Goal: Task Accomplishment & Management: Use online tool/utility

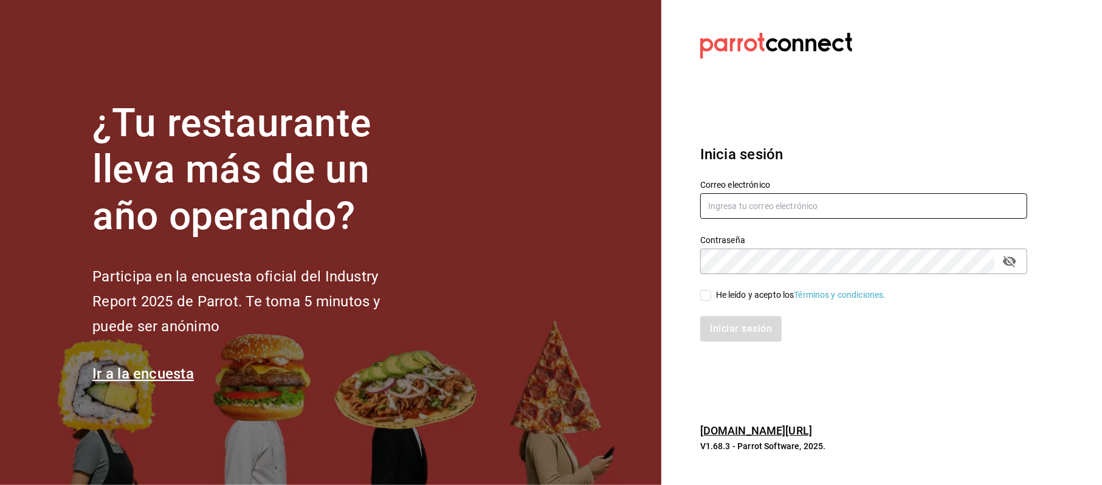
click at [757, 209] on input "text" at bounding box center [863, 206] width 327 height 26
type input "[EMAIL_ADDRESS][DOMAIN_NAME]"
click at [759, 287] on div "He leído y acepto los Términos y condiciones." at bounding box center [855, 288] width 341 height 28
click at [772, 292] on div "He leído y acepto los Términos y condiciones." at bounding box center [801, 295] width 170 height 13
click at [711, 292] on input "He leído y acepto los Términos y condiciones." at bounding box center [705, 295] width 11 height 11
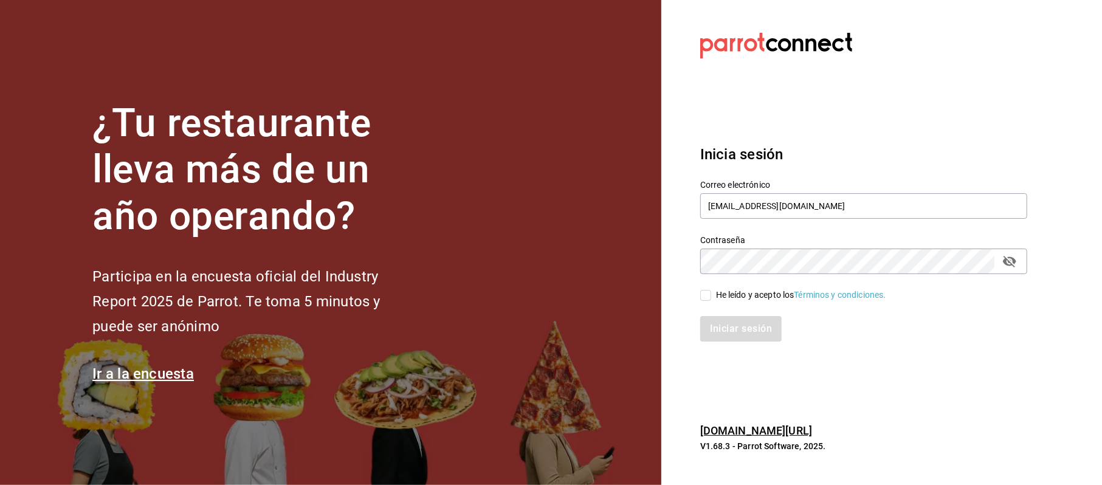
checkbox input "true"
click at [749, 316] on div "Iniciar sesión" at bounding box center [855, 321] width 341 height 40
click at [749, 340] on button "Iniciar sesión" at bounding box center [741, 329] width 83 height 26
click at [995, 227] on div "Contraseña Contraseña" at bounding box center [855, 247] width 341 height 53
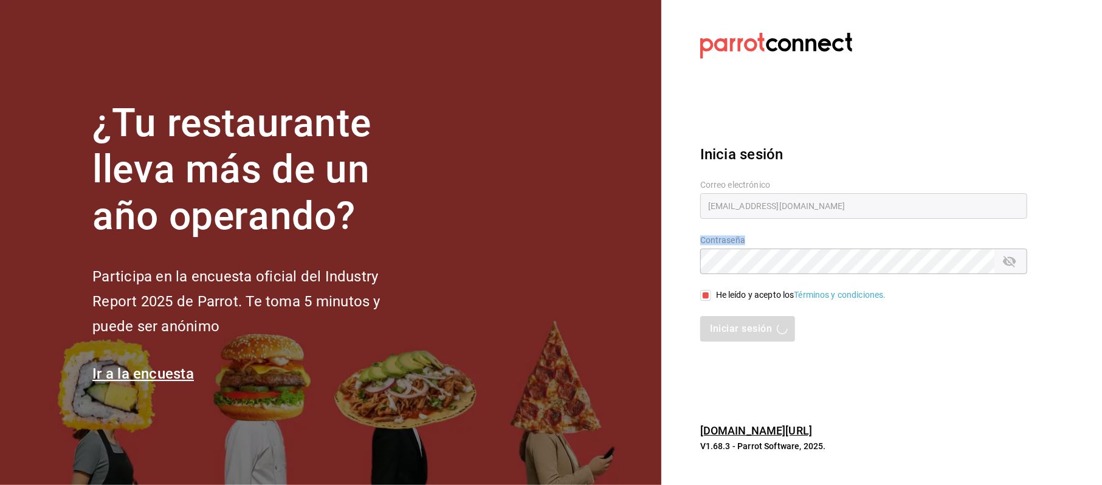
click at [995, 227] on div "Contraseña Contraseña" at bounding box center [855, 247] width 341 height 53
drag, startPoint x: 885, startPoint y: 372, endPoint x: 815, endPoint y: 429, distance: 90.7
click at [818, 428] on section "Datos incorrectos. Verifica que tu Correo o Contraseña estén bien escritos. Ini…" at bounding box center [858, 242] width 395 height 485
click at [917, 343] on div "Inicia sesión Correo electrónico [EMAIL_ADDRESS][DOMAIN_NAME] Contraseña Contra…" at bounding box center [863, 243] width 327 height 228
click at [919, 341] on div "Inicia sesión Correo electrónico [EMAIL_ADDRESS][DOMAIN_NAME] Contraseña Contra…" at bounding box center [863, 243] width 327 height 228
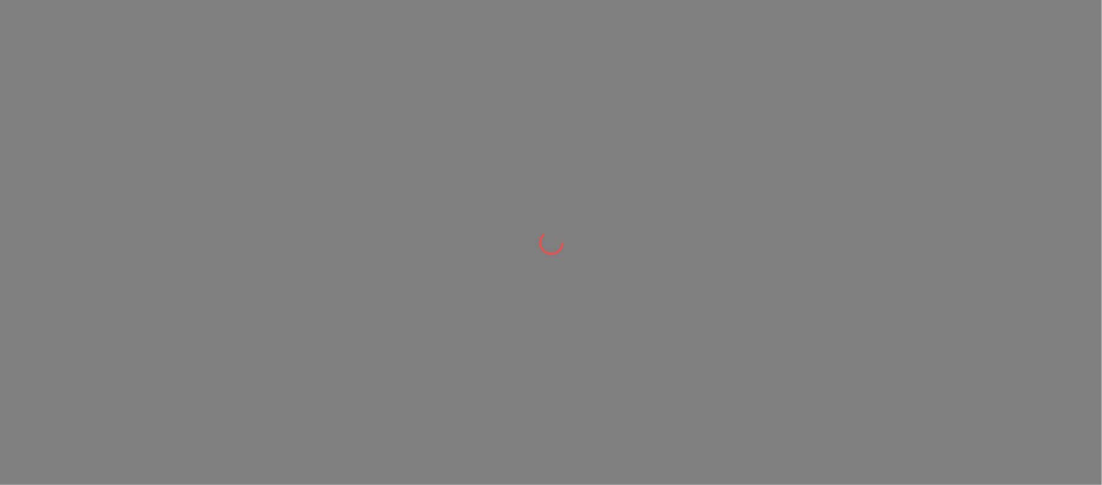
click at [356, 77] on div at bounding box center [551, 242] width 1102 height 485
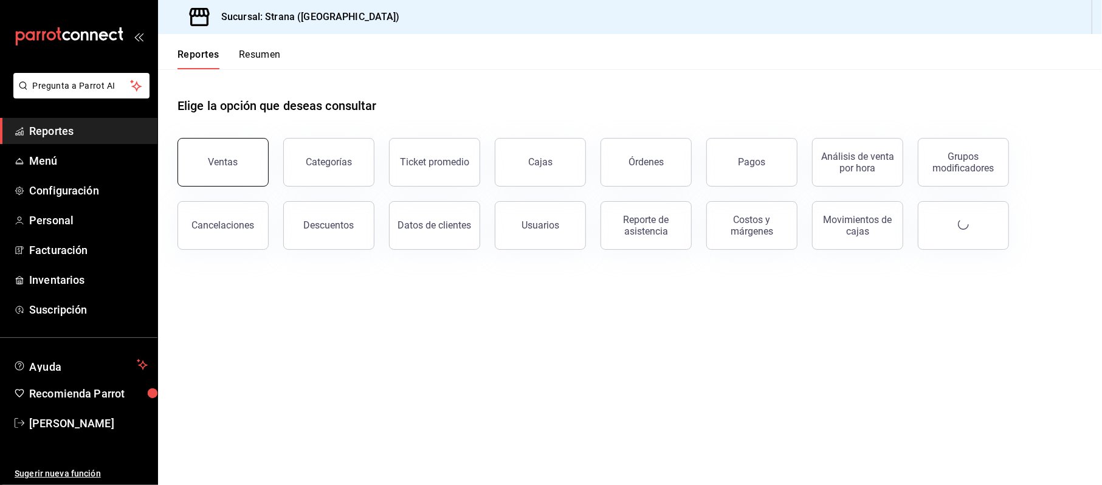
click at [215, 152] on button "Ventas" at bounding box center [222, 162] width 91 height 49
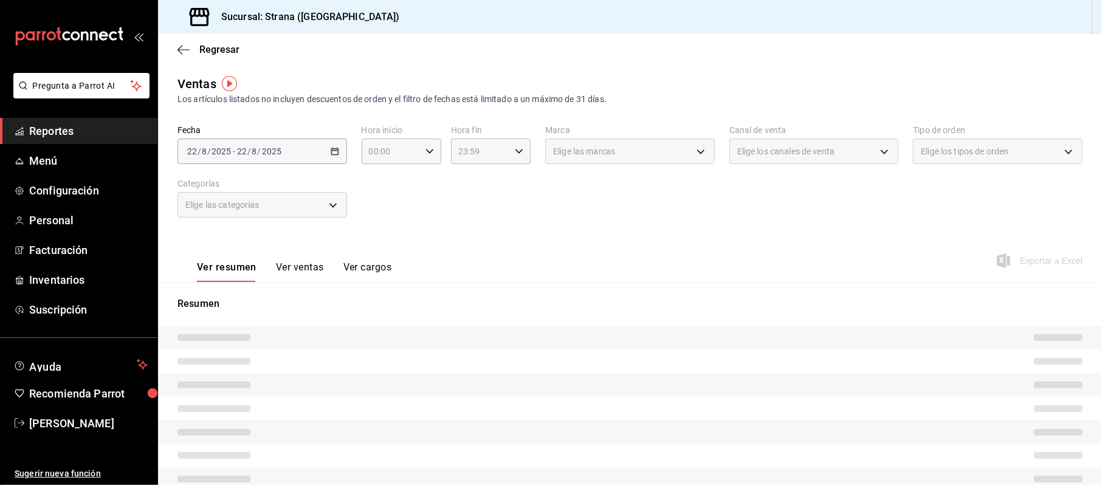
click at [341, 151] on div "2025-08-22 22 / 8 / 2025 - 2025-08-22 22 / 8 / 2025" at bounding box center [262, 152] width 170 height 26
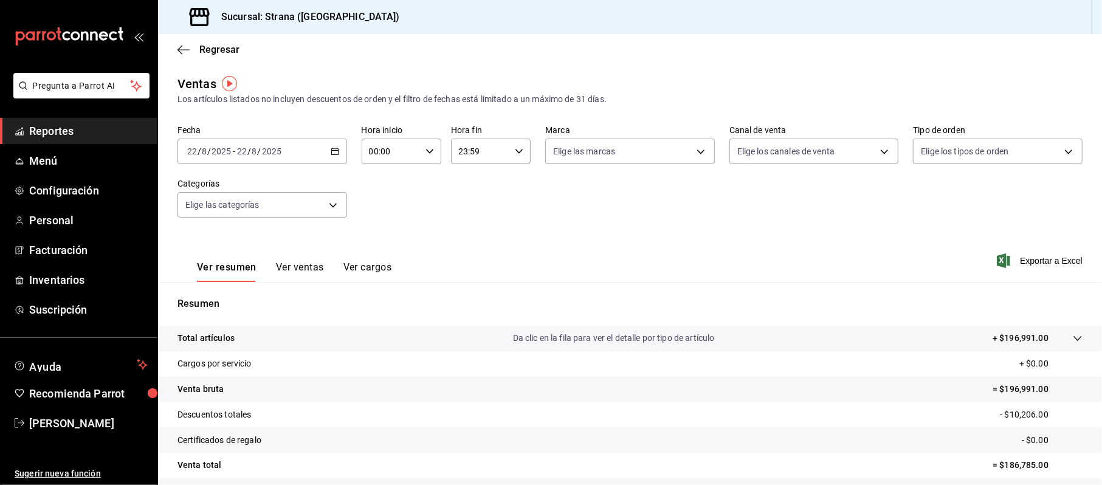
click at [332, 147] on icon "button" at bounding box center [335, 151] width 9 height 9
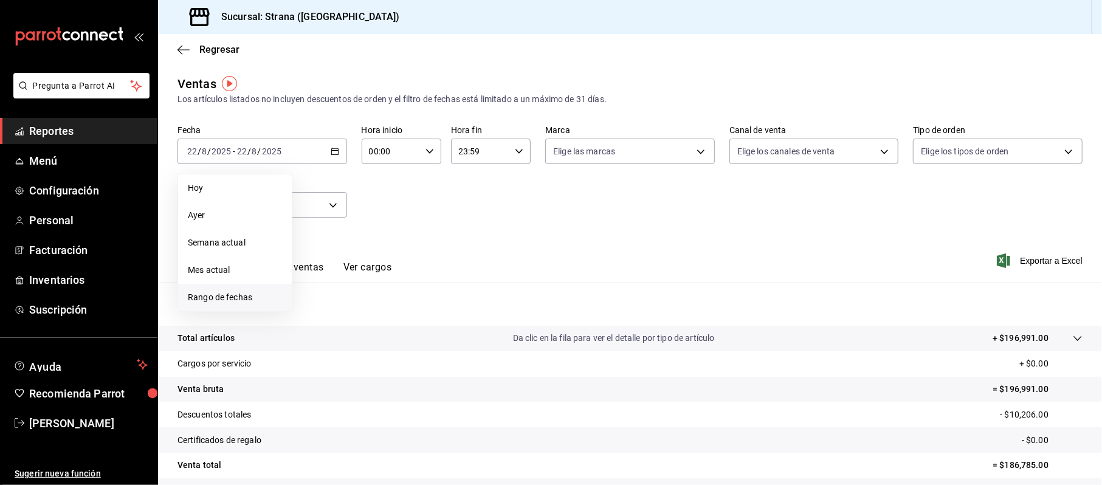
click at [258, 286] on li "Rango de fechas" at bounding box center [235, 297] width 114 height 27
click at [375, 287] on button "14" at bounding box center [381, 286] width 21 height 22
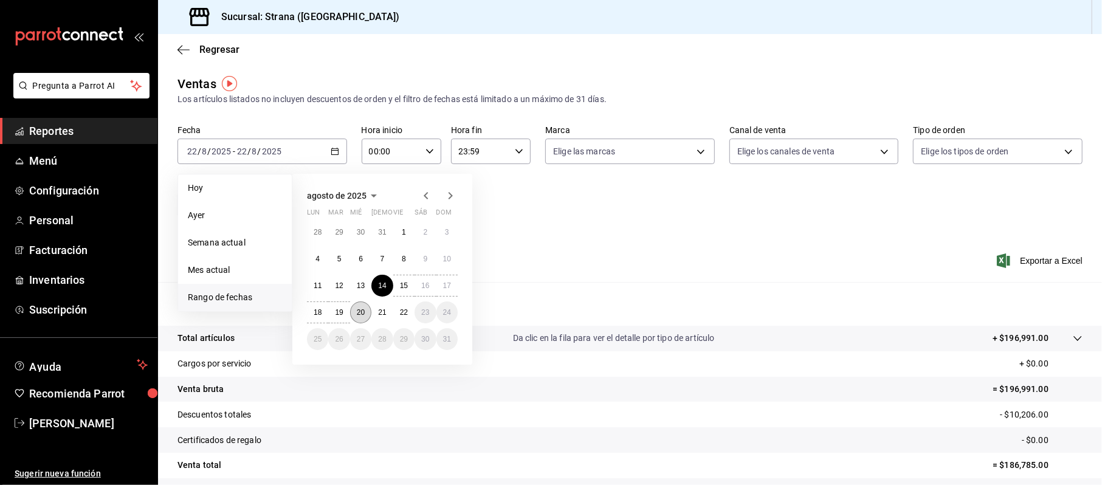
click at [363, 308] on abbr "20" at bounding box center [361, 312] width 8 height 9
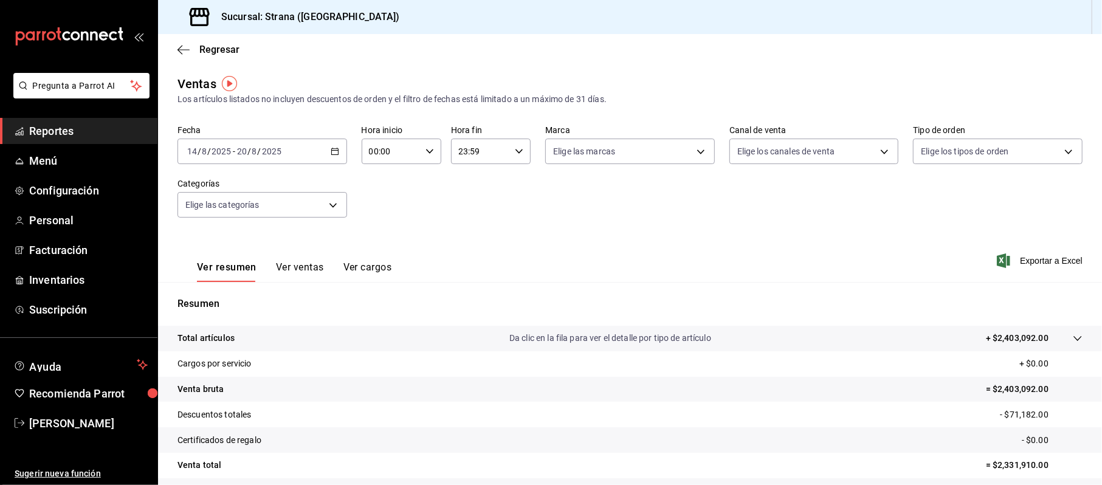
click at [275, 146] on input "2025" at bounding box center [271, 151] width 21 height 10
click at [331, 146] on div "2025-08-14 14 / 8 / 2025 - 2025-08-20 20 / 8 / 2025" at bounding box center [262, 152] width 170 height 26
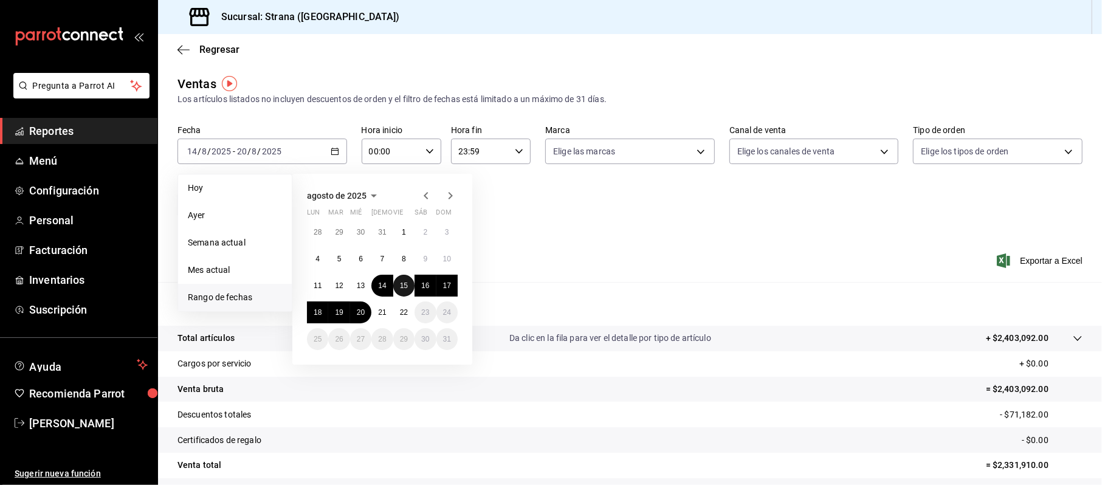
click at [404, 284] on abbr "15" at bounding box center [404, 285] width 8 height 9
click at [425, 283] on abbr "16" at bounding box center [425, 285] width 8 height 9
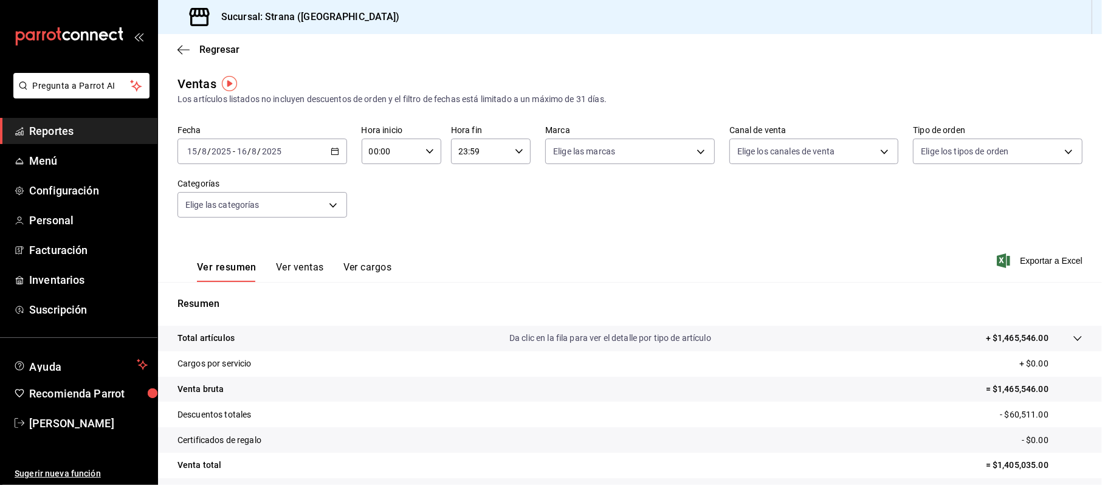
click at [408, 157] on input "00:00" at bounding box center [391, 151] width 59 height 24
click at [421, 149] on div at bounding box center [551, 242] width 1102 height 485
click at [425, 151] on icon "button" at bounding box center [429, 151] width 9 height 9
click at [377, 220] on span "18" at bounding box center [379, 221] width 20 height 10
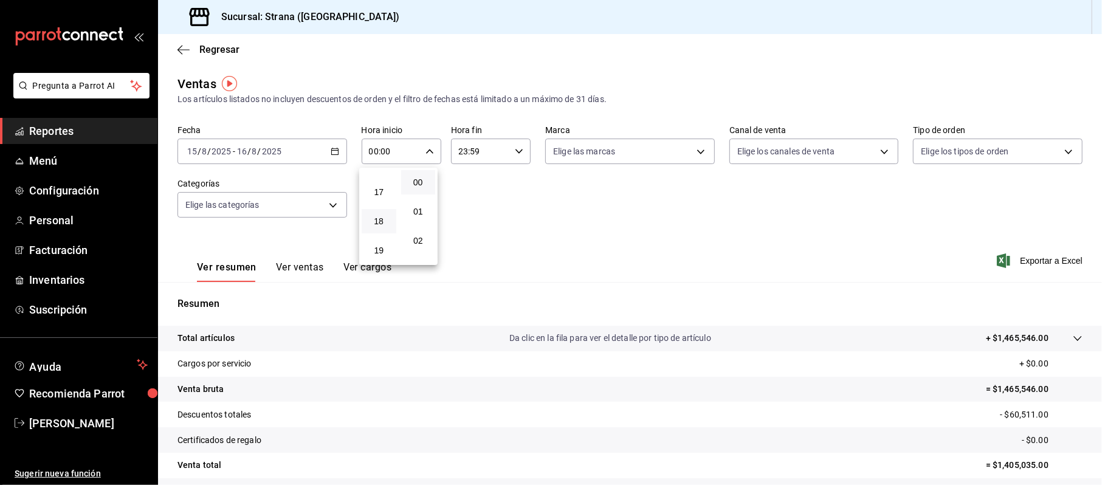
type input "18:00"
click at [516, 153] on div at bounding box center [551, 242] width 1102 height 485
click at [518, 151] on div "23:59 Hora fin" at bounding box center [491, 152] width 80 height 26
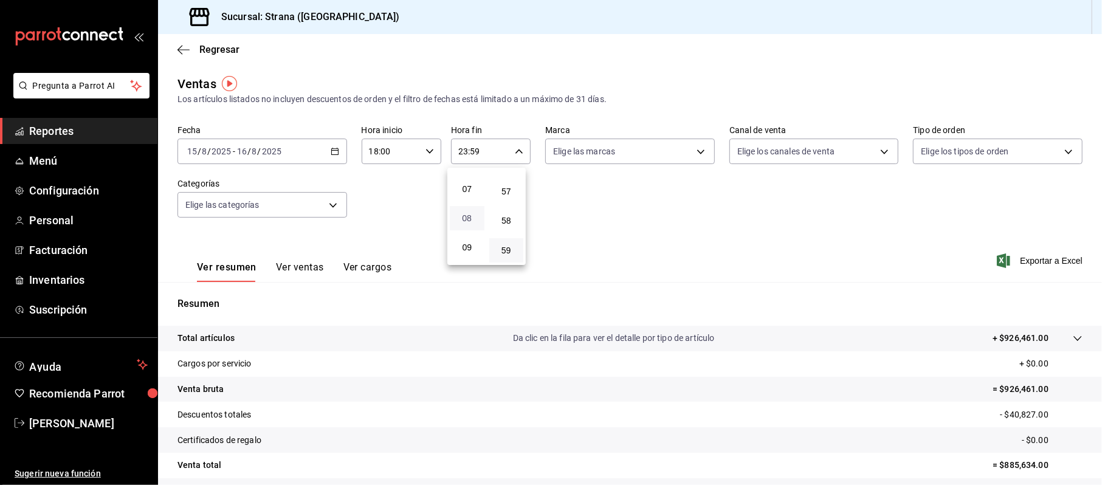
click at [462, 218] on span "08" at bounding box center [467, 218] width 20 height 10
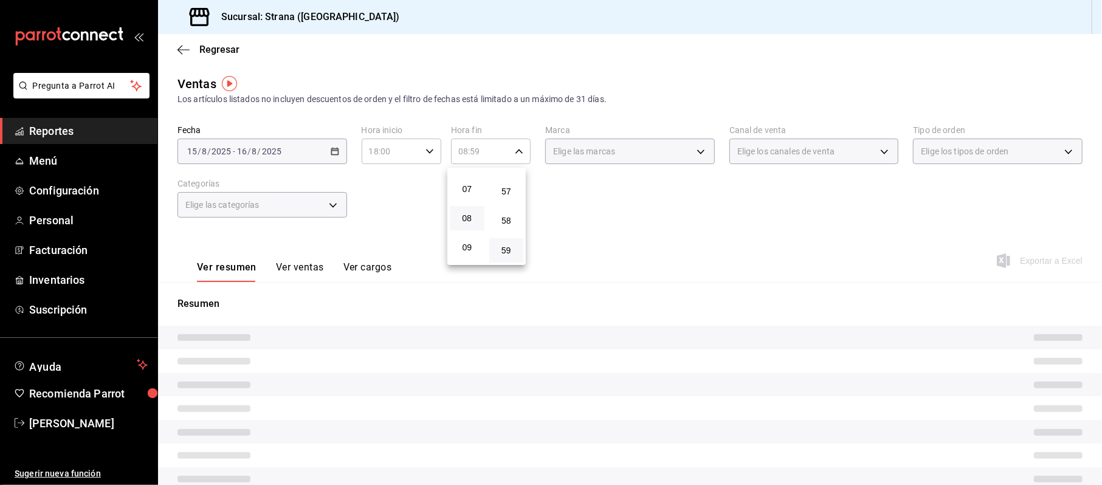
click at [611, 205] on div at bounding box center [551, 242] width 1102 height 485
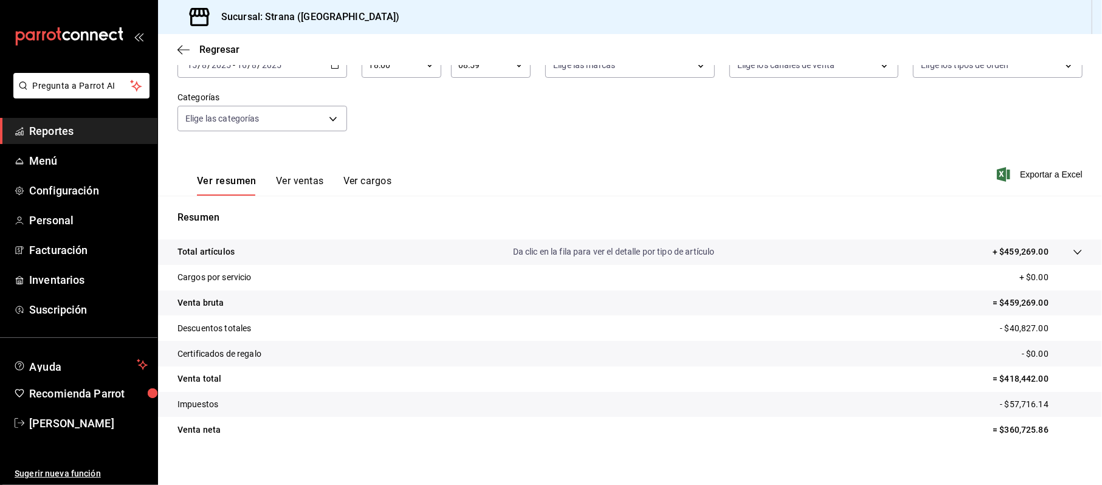
scroll to position [86, 0]
click at [839, 329] on tr "Descuentos totales - $40,827.00" at bounding box center [630, 328] width 944 height 26
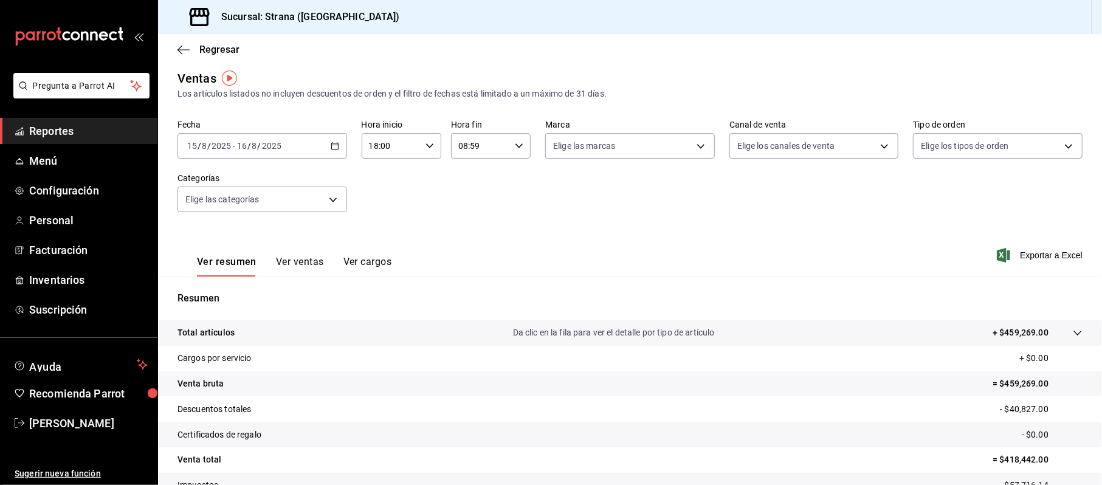
click at [430, 142] on div "18:00 Hora inicio" at bounding box center [402, 146] width 80 height 26
click at [382, 178] on span "18" at bounding box center [379, 176] width 20 height 10
click at [515, 142] on div at bounding box center [551, 242] width 1102 height 485
click at [515, 145] on icon "button" at bounding box center [519, 146] width 9 height 9
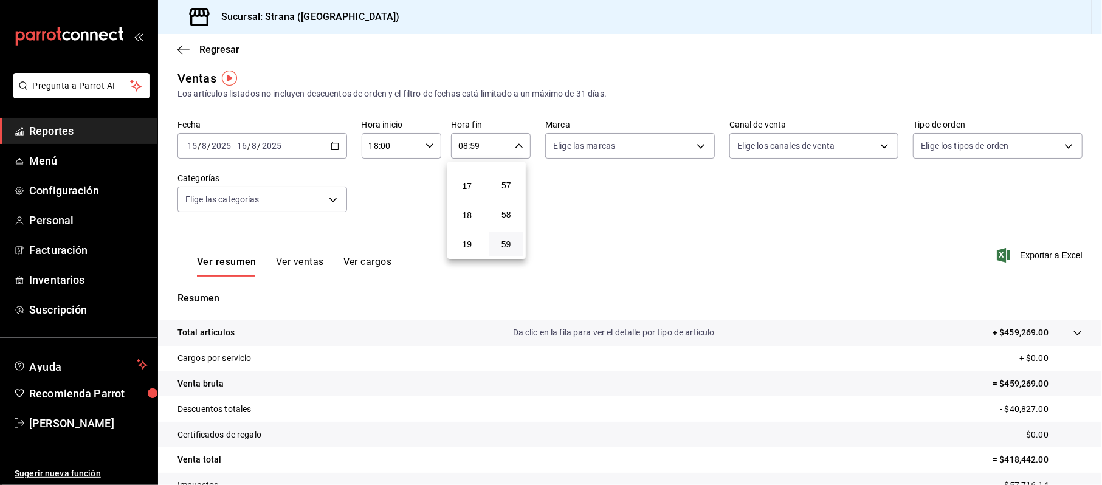
scroll to position [567, 0]
click at [468, 191] on span "20" at bounding box center [467, 193] width 20 height 10
type input "20:59"
click at [329, 148] on div at bounding box center [551, 242] width 1102 height 485
click at [331, 146] on icon "button" at bounding box center [335, 146] width 9 height 9
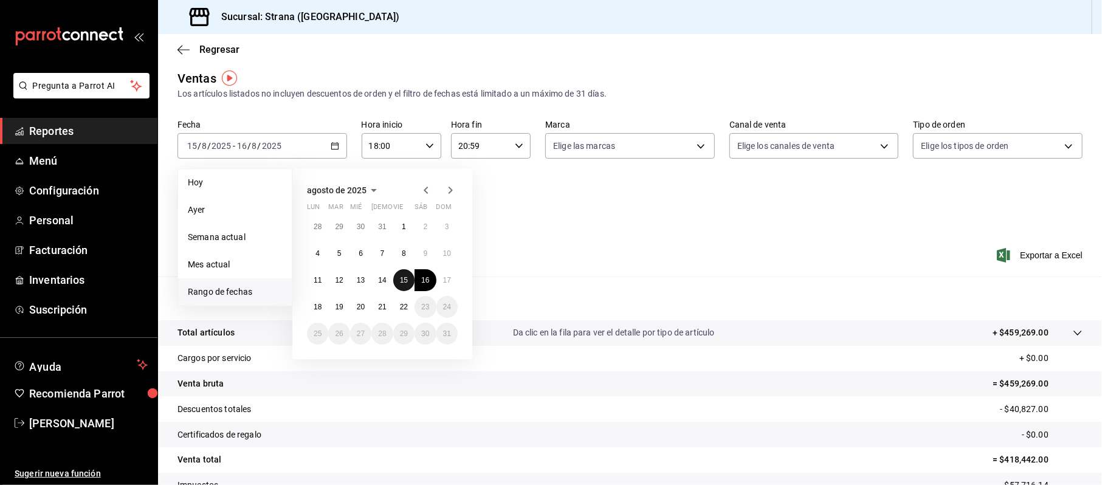
click at [399, 273] on button "15" at bounding box center [403, 280] width 21 height 22
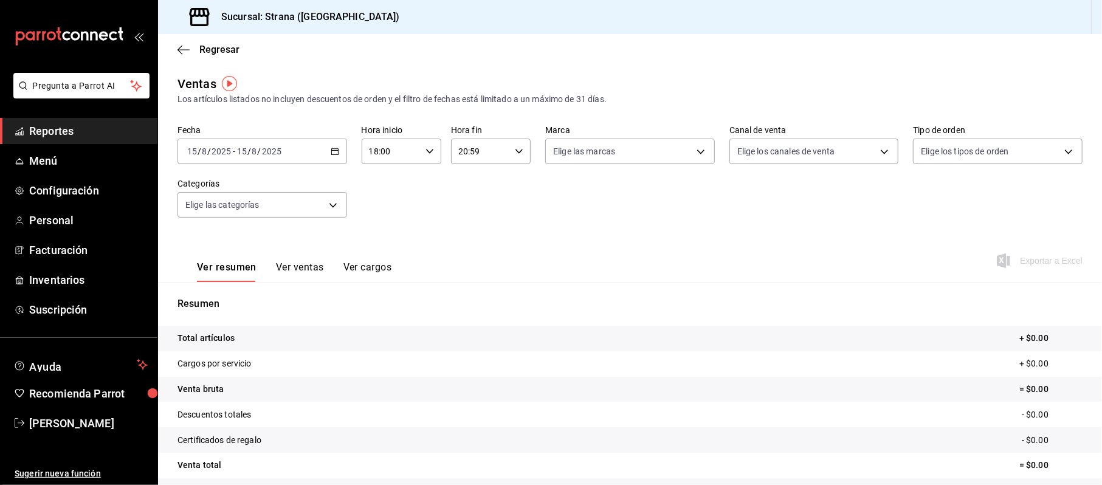
click at [339, 151] on div "2025-08-15 15 / 8 / 2025 - 2025-08-15 15 / 8 / 2025" at bounding box center [262, 152] width 170 height 26
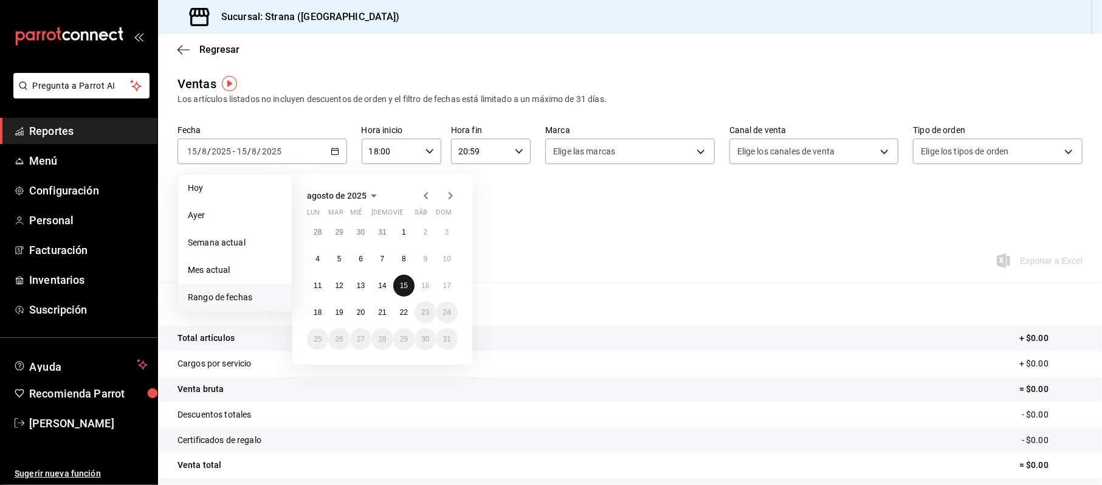
click at [407, 284] on abbr "15" at bounding box center [404, 285] width 8 height 9
click at [423, 284] on abbr "16" at bounding box center [425, 285] width 8 height 9
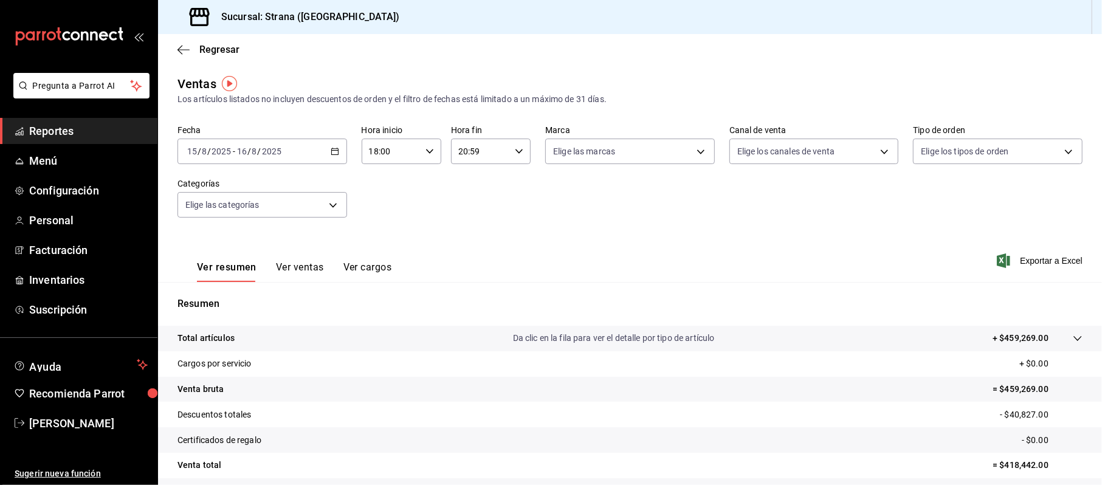
click at [428, 151] on icon "button" at bounding box center [429, 151] width 9 height 9
click at [387, 239] on span "20" at bounding box center [379, 241] width 20 height 10
type input "20:00"
click at [514, 153] on div at bounding box center [551, 242] width 1102 height 485
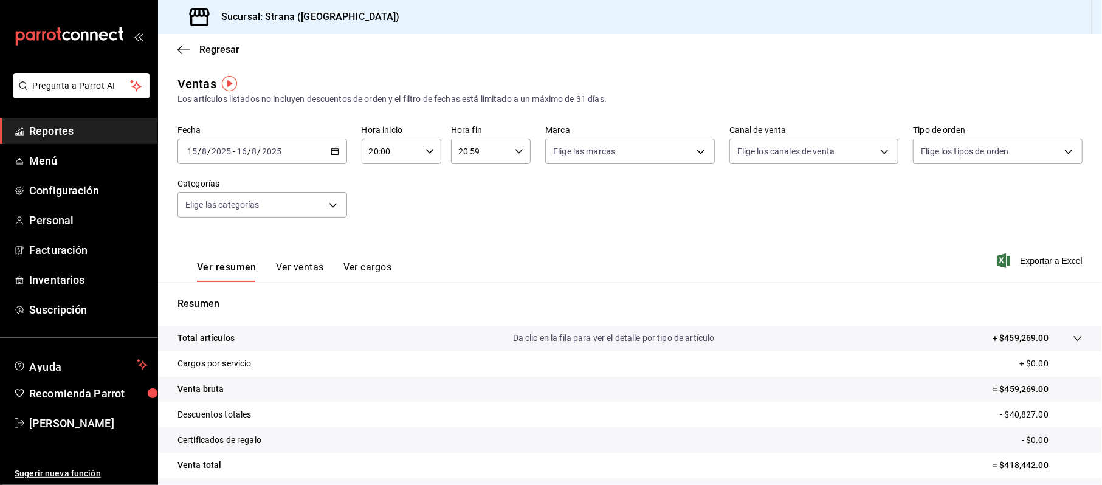
click at [519, 149] on div "20:59 Hora fin" at bounding box center [491, 152] width 80 height 26
click at [467, 235] on span "08" at bounding box center [467, 238] width 20 height 10
click at [888, 273] on div at bounding box center [551, 242] width 1102 height 485
click at [334, 140] on div "2025-08-15 15 / 8 / 2025 - 2025-08-16 16 / 8 / 2025" at bounding box center [262, 152] width 170 height 26
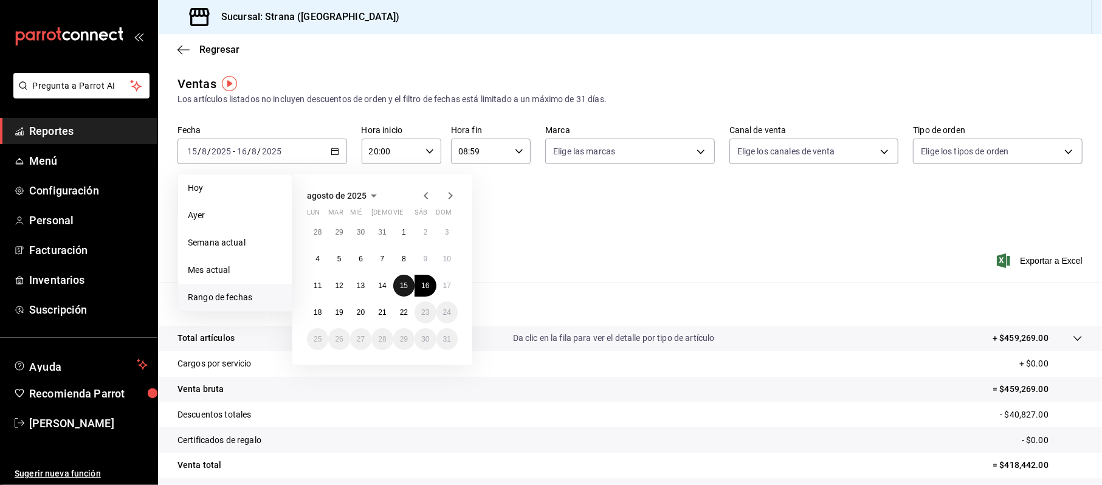
click at [404, 278] on button "15" at bounding box center [403, 286] width 21 height 22
click at [416, 282] on button "16" at bounding box center [424, 286] width 21 height 22
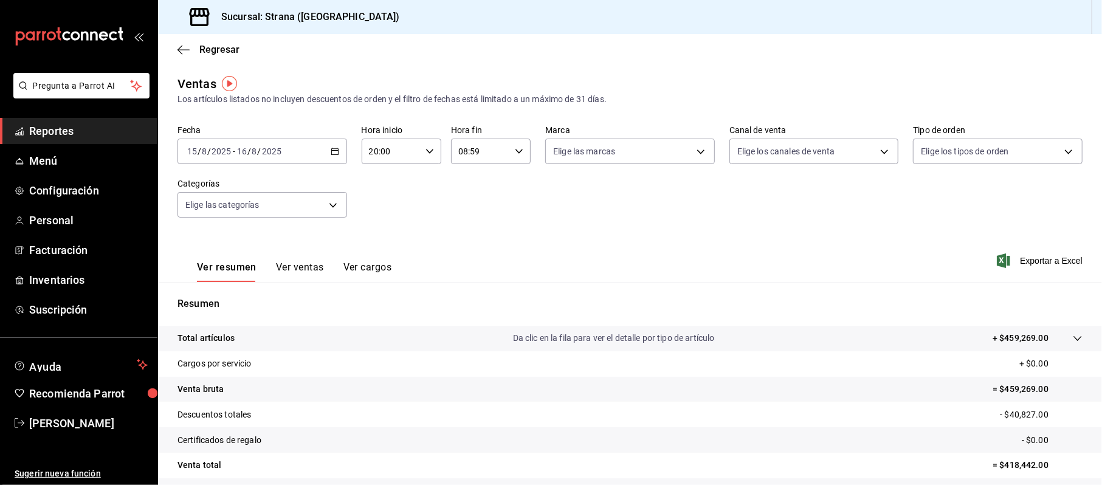
click at [425, 147] on icon "button" at bounding box center [429, 151] width 9 height 9
click at [378, 185] on span "20" at bounding box center [379, 182] width 20 height 10
click at [513, 151] on div at bounding box center [551, 242] width 1102 height 485
click at [516, 152] on icon "button" at bounding box center [519, 151] width 9 height 9
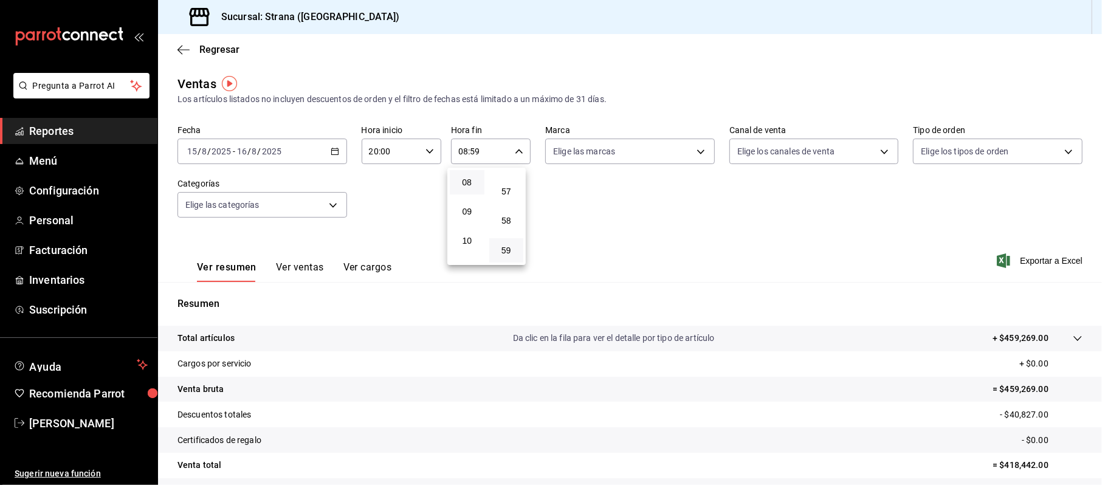
scroll to position [152, 0]
click at [467, 235] on span "07" at bounding box center [467, 235] width 20 height 10
type input "07:59"
click at [662, 220] on div at bounding box center [551, 242] width 1102 height 485
click at [427, 145] on div "20:00 Hora inicio" at bounding box center [402, 152] width 80 height 26
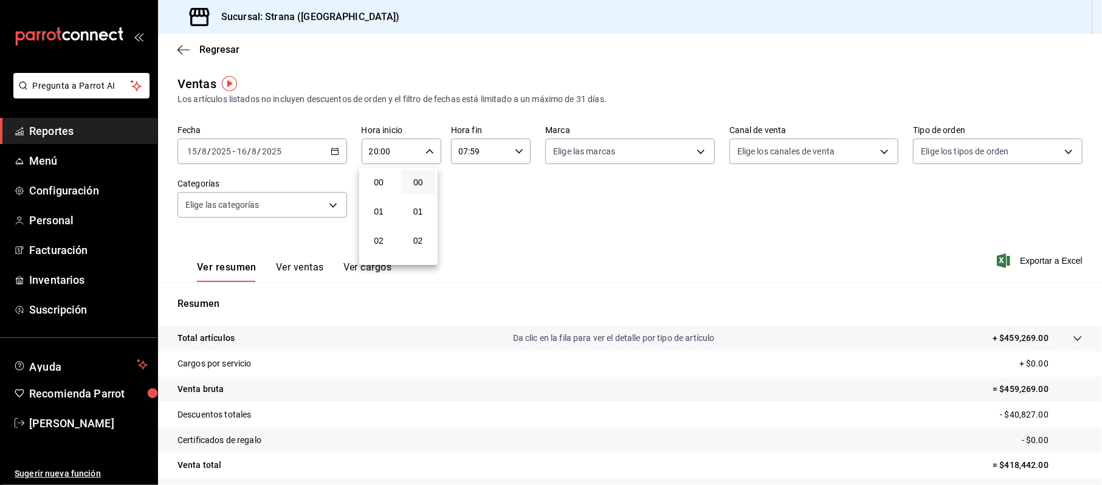
scroll to position [583, 0]
click at [380, 212] on span "21" at bounding box center [379, 212] width 20 height 10
drag, startPoint x: 592, startPoint y: 207, endPoint x: 569, endPoint y: 201, distance: 23.3
click at [593, 207] on div at bounding box center [551, 242] width 1102 height 485
click at [425, 151] on icon "button" at bounding box center [429, 151] width 9 height 9
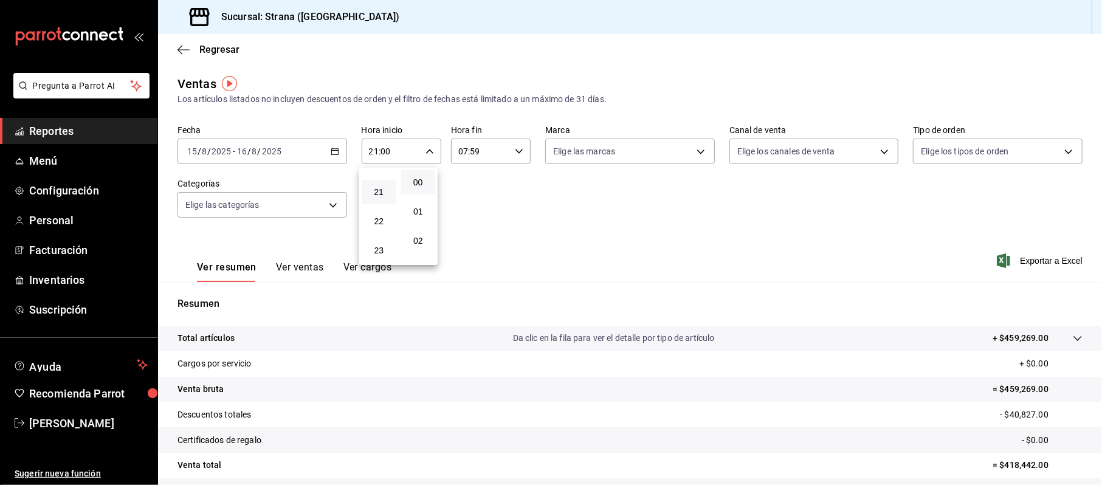
scroll to position [521, 0]
click at [380, 190] on span "18" at bounding box center [379, 186] width 20 height 10
click at [423, 153] on div at bounding box center [551, 242] width 1102 height 485
click at [427, 154] on icon "button" at bounding box center [429, 151] width 9 height 9
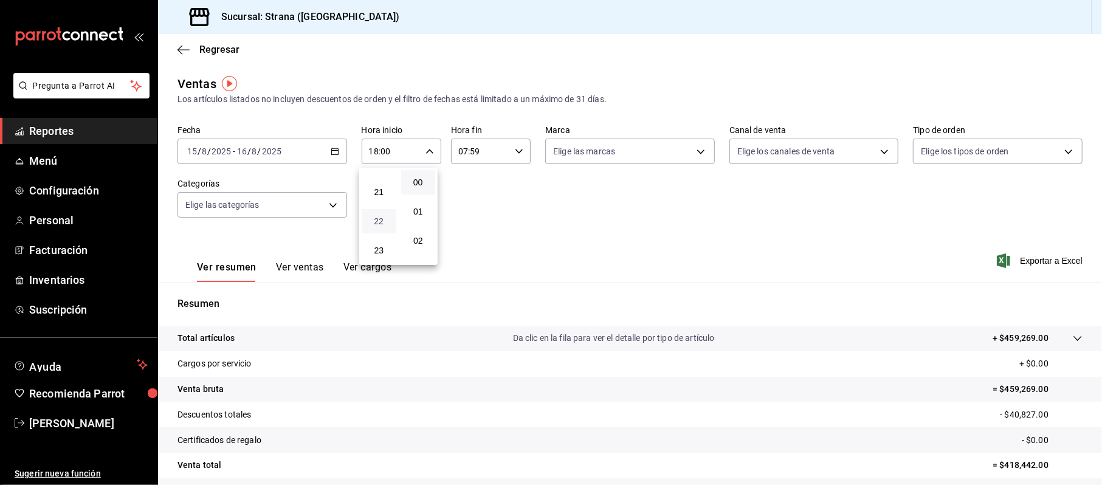
click at [380, 217] on span "22" at bounding box center [379, 221] width 20 height 10
click at [426, 147] on div at bounding box center [551, 242] width 1102 height 485
click at [426, 148] on div "00 01 02 03 04 05 06 07 08 09 10 11 12 13 14 15 16 17 18 19 20 21 22 23 00 01 0…" at bounding box center [551, 244] width 1102 height 481
click at [430, 151] on div "22:00 Hora inicio" at bounding box center [402, 152] width 80 height 26
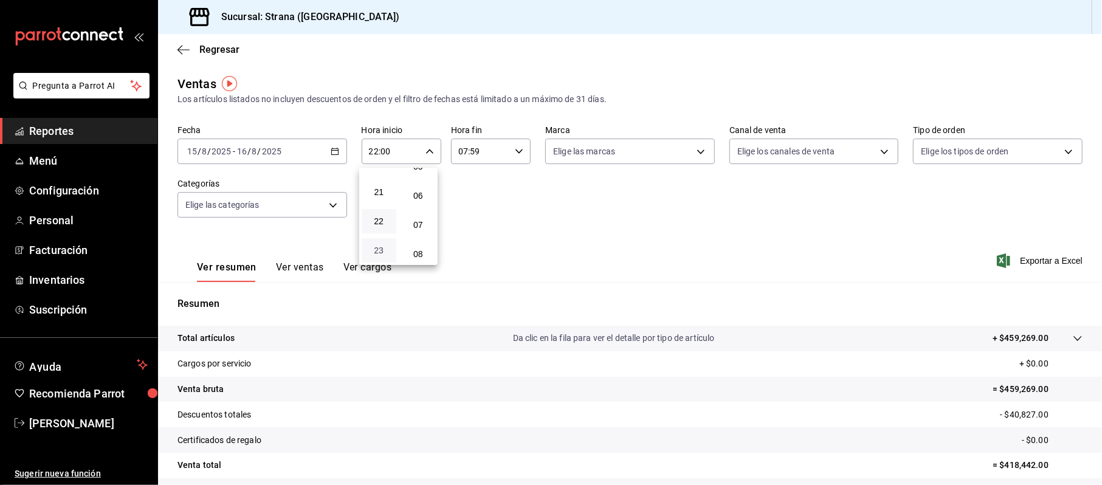
click at [383, 247] on span "23" at bounding box center [379, 250] width 20 height 10
drag, startPoint x: 436, startPoint y: 153, endPoint x: 425, endPoint y: 154, distance: 11.0
click at [436, 154] on div at bounding box center [551, 242] width 1102 height 485
click at [425, 154] on icon "button" at bounding box center [429, 151] width 9 height 9
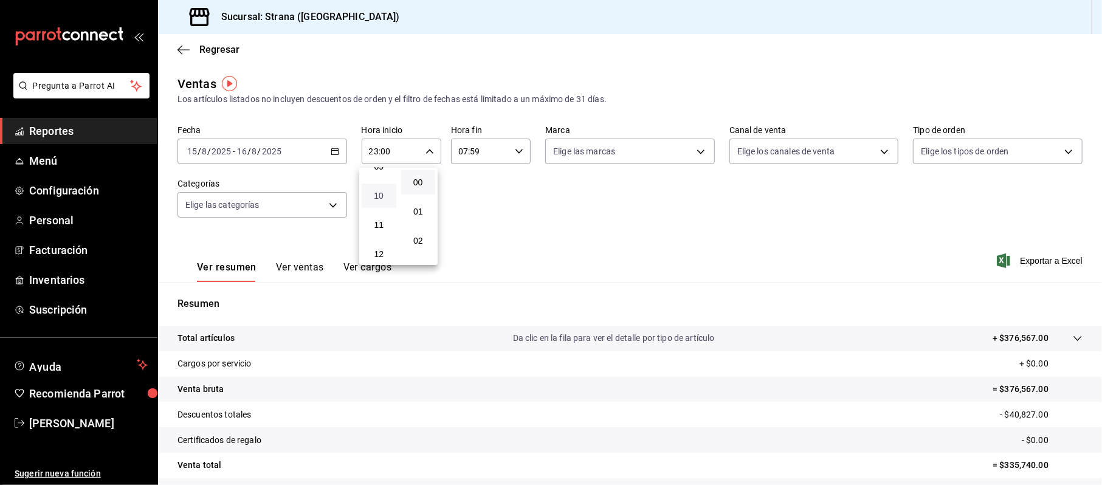
click at [377, 196] on span "10" at bounding box center [379, 196] width 20 height 10
click at [377, 205] on span "13" at bounding box center [379, 202] width 20 height 10
click at [379, 235] on span "17" at bounding box center [379, 238] width 20 height 10
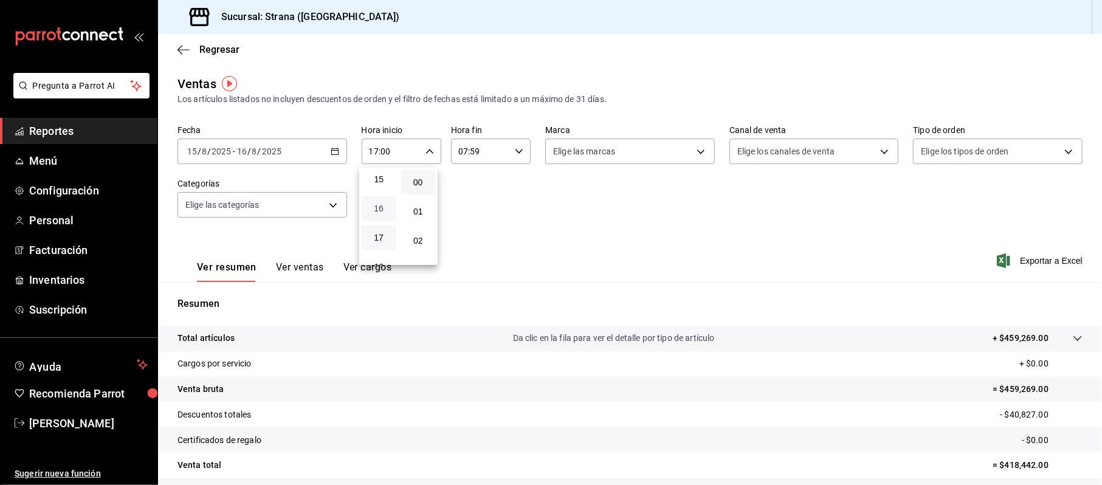
click at [386, 211] on span "16" at bounding box center [379, 209] width 20 height 10
click at [380, 239] on span "17" at bounding box center [379, 238] width 20 height 10
click at [424, 151] on div at bounding box center [551, 242] width 1102 height 485
click at [425, 153] on icon "button" at bounding box center [429, 151] width 9 height 9
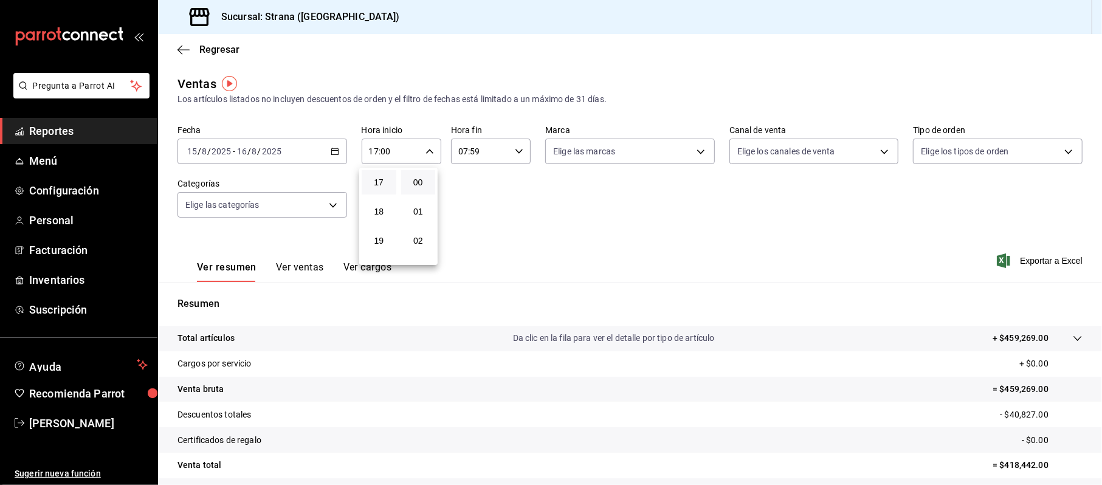
scroll to position [577, 0]
click at [382, 233] on div "22" at bounding box center [378, 247] width 39 height 29
click at [382, 228] on button "21" at bounding box center [379, 218] width 35 height 24
click at [428, 152] on div at bounding box center [551, 242] width 1102 height 485
click at [428, 152] on icon "button" at bounding box center [429, 151] width 9 height 9
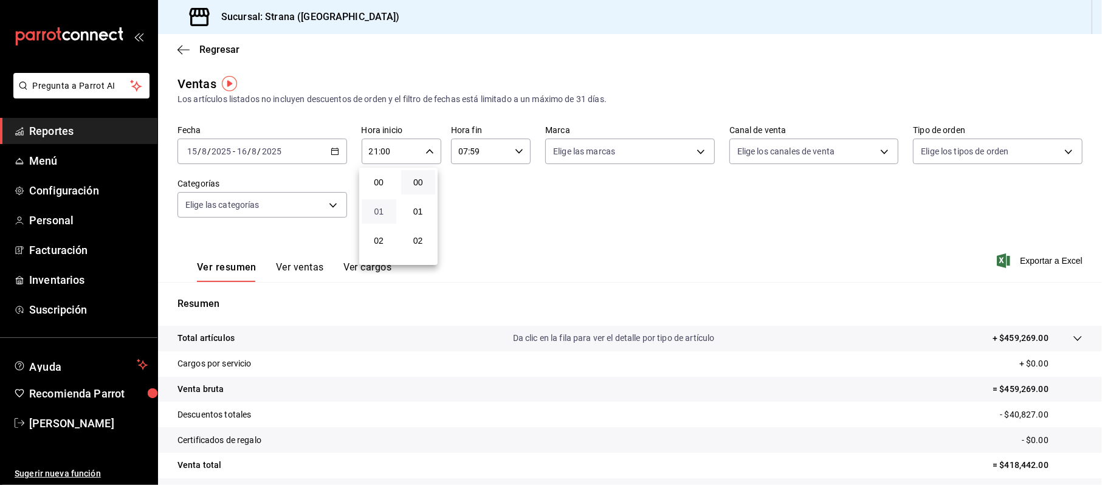
click at [379, 214] on span "01" at bounding box center [379, 212] width 20 height 10
click at [422, 151] on div at bounding box center [551, 242] width 1102 height 485
click at [425, 151] on icon "button" at bounding box center [429, 151] width 9 height 9
click at [382, 242] on button "20" at bounding box center [379, 250] width 35 height 24
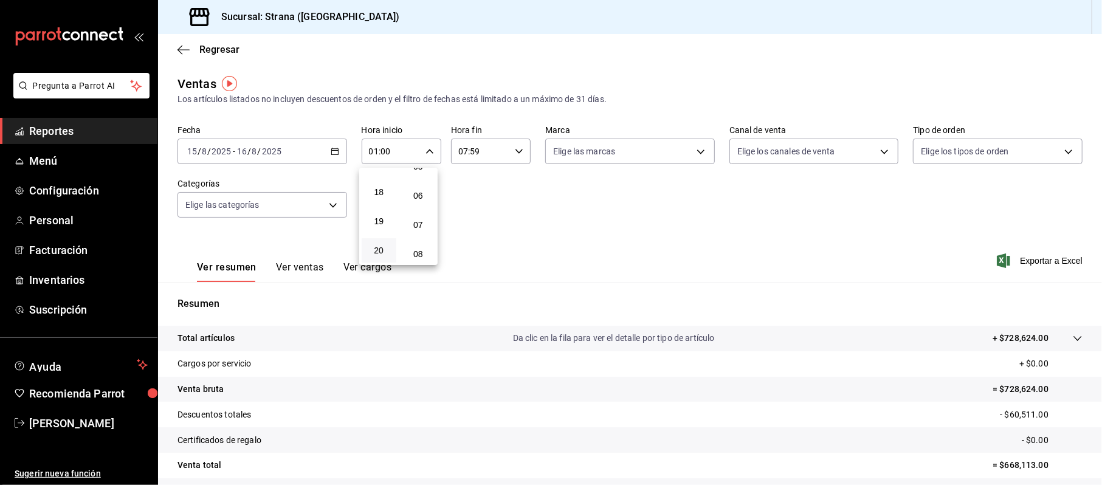
type input "20:00"
click at [507, 153] on div at bounding box center [551, 242] width 1102 height 485
click at [516, 152] on icon "button" at bounding box center [519, 151] width 9 height 9
click at [471, 204] on button "08" at bounding box center [467, 211] width 35 height 24
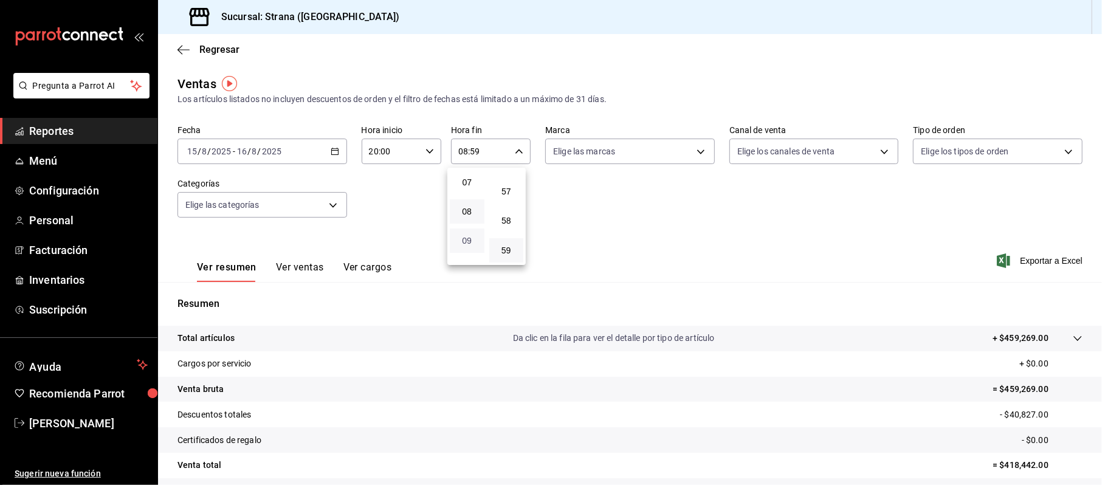
click at [465, 241] on span "09" at bounding box center [467, 241] width 20 height 10
click at [467, 216] on button "03" at bounding box center [467, 228] width 35 height 24
click at [465, 251] on button "04" at bounding box center [467, 257] width 35 height 24
type input "04:59"
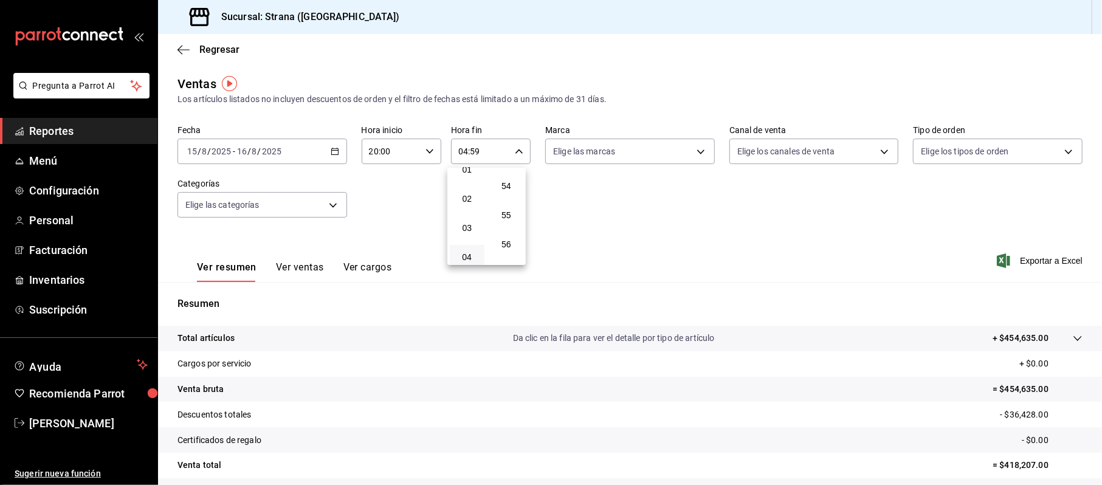
scroll to position [123, 0]
click at [623, 211] on div at bounding box center [551, 242] width 1102 height 485
click at [431, 146] on div "20:00 Hora inicio" at bounding box center [402, 152] width 80 height 26
click at [337, 149] on div at bounding box center [551, 242] width 1102 height 485
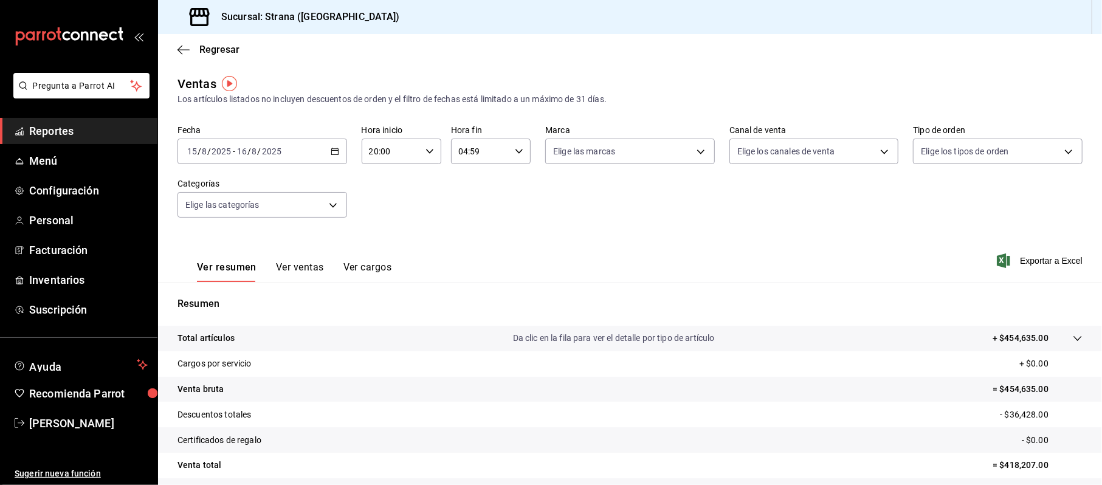
click at [334, 151] on icon "button" at bounding box center [335, 151] width 9 height 9
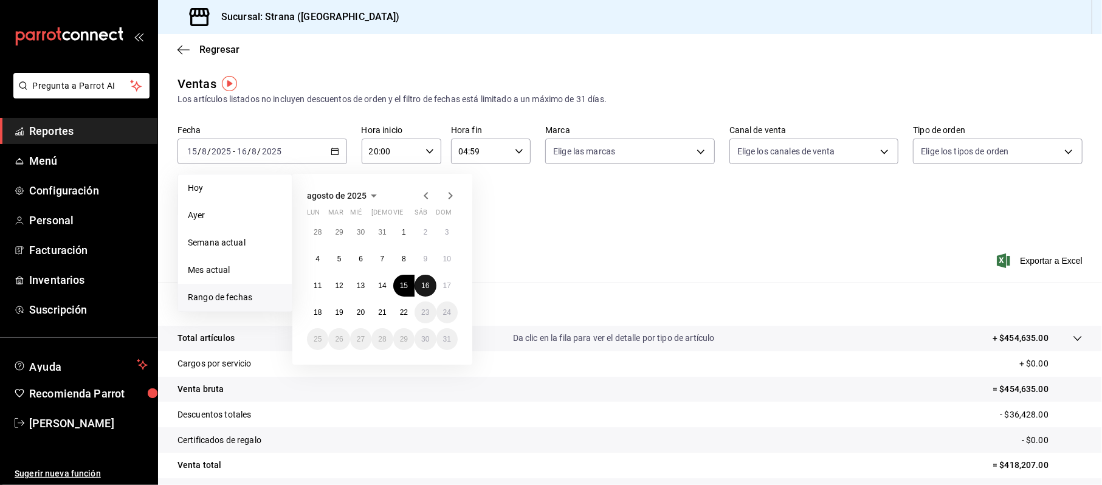
click at [422, 287] on abbr "16" at bounding box center [425, 285] width 8 height 9
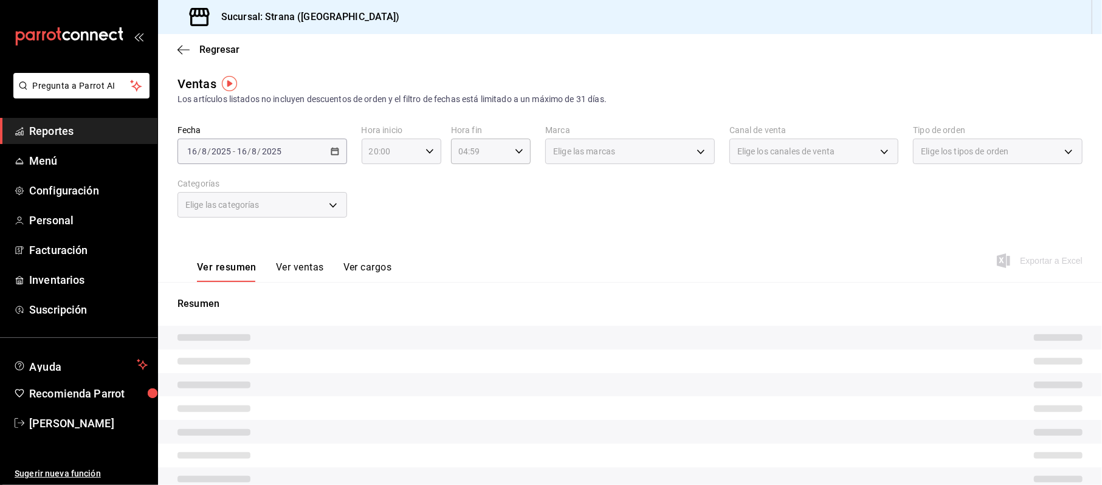
click at [425, 147] on icon "button" at bounding box center [429, 151] width 9 height 9
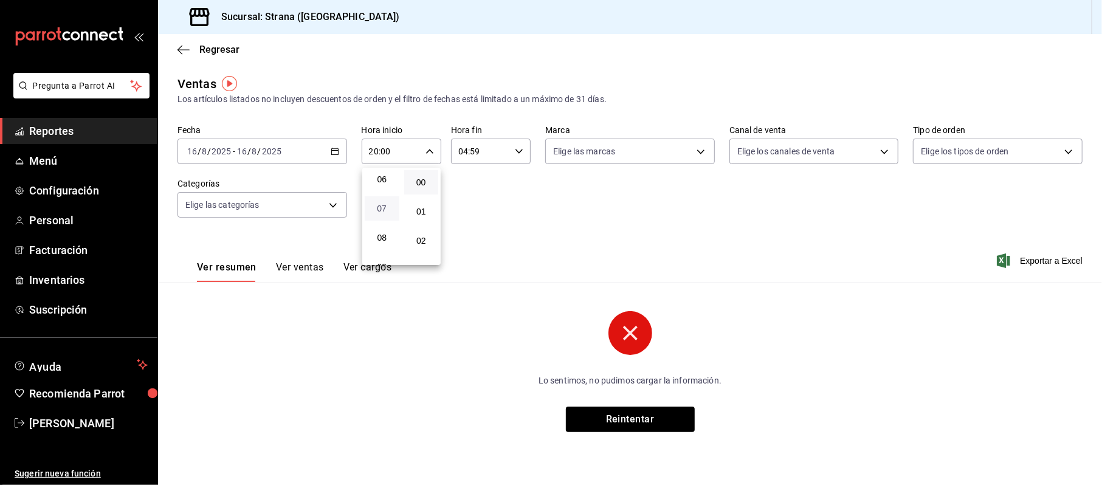
scroll to position [97, 0]
click at [382, 198] on span "04" at bounding box center [382, 202] width 20 height 10
type input "04:00"
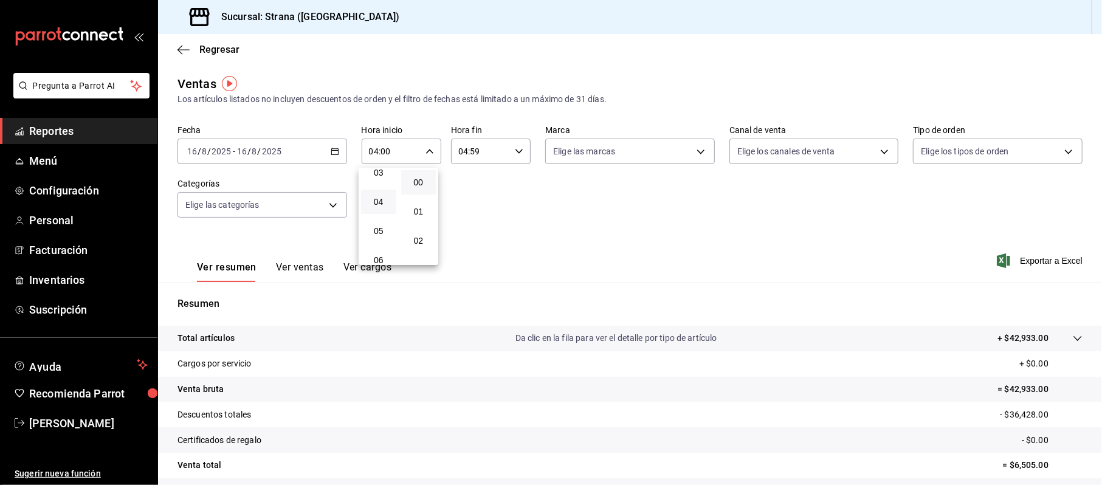
click at [514, 151] on div at bounding box center [551, 242] width 1102 height 485
click at [516, 147] on icon "button" at bounding box center [519, 151] width 9 height 9
click at [569, 227] on div at bounding box center [551, 242] width 1102 height 485
